Goal: Transaction & Acquisition: Purchase product/service

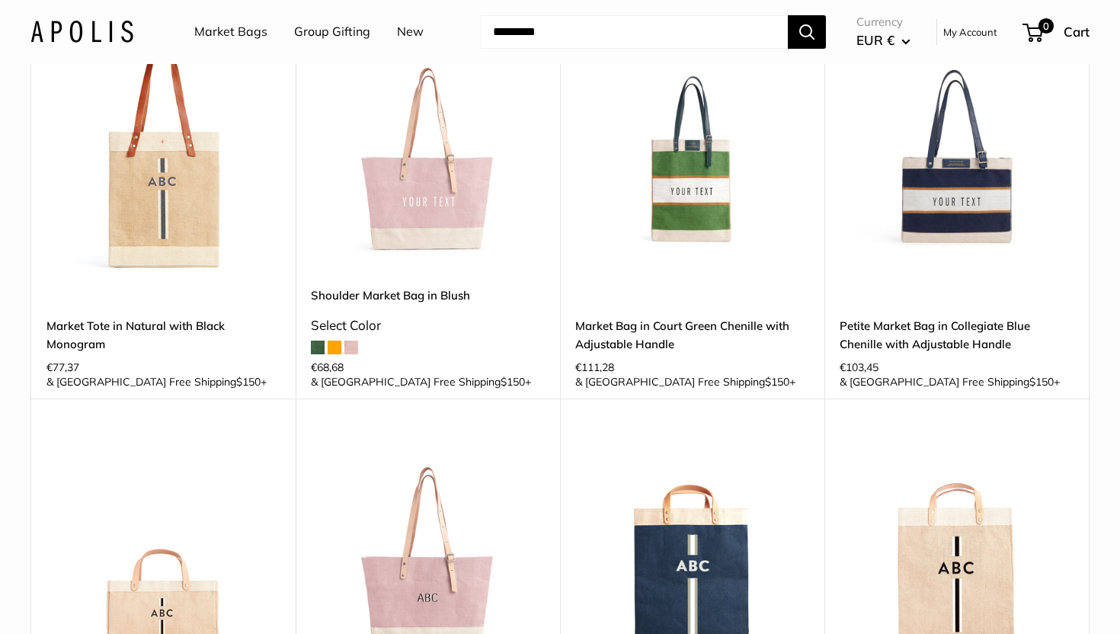
scroll to position [175, 0]
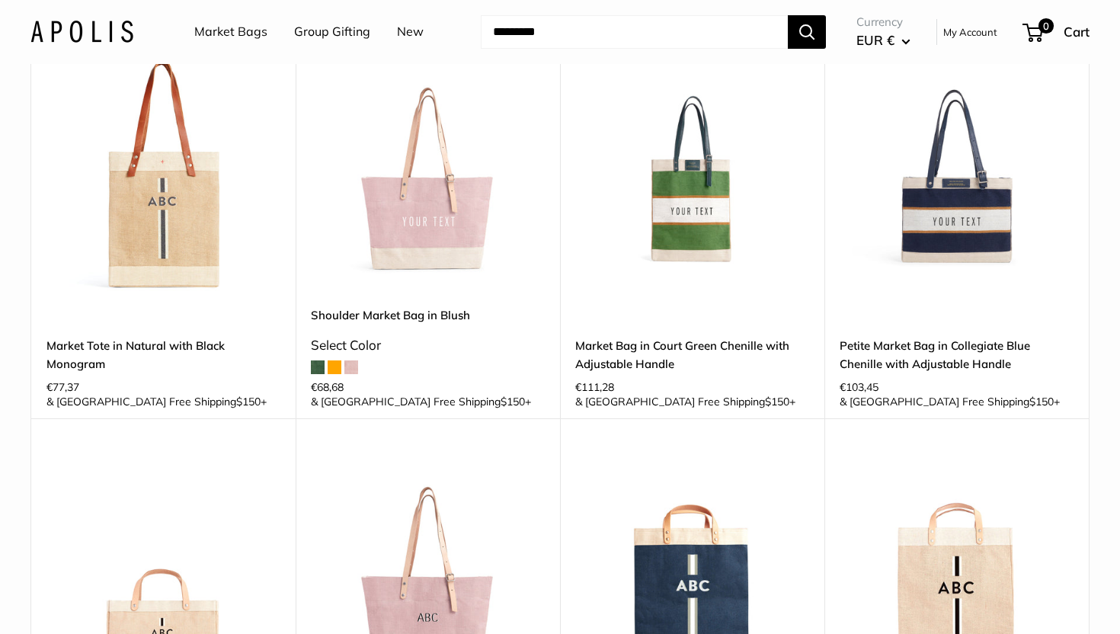
click at [0, 0] on img at bounding box center [0, 0] width 0 height 0
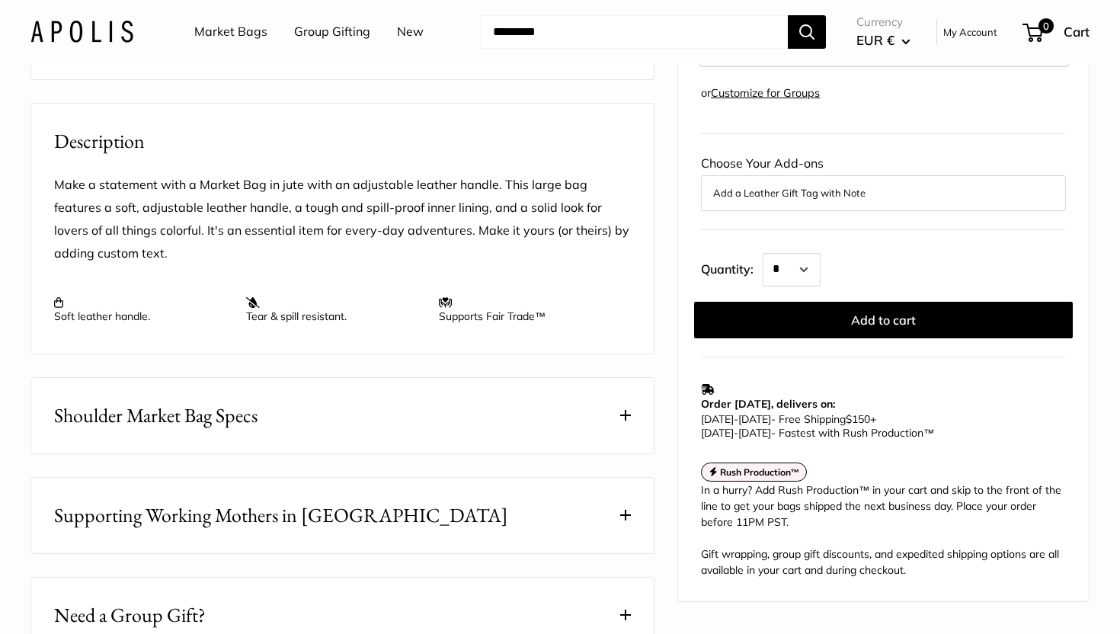
scroll to position [541, 0]
